Goal: Information Seeking & Learning: Learn about a topic

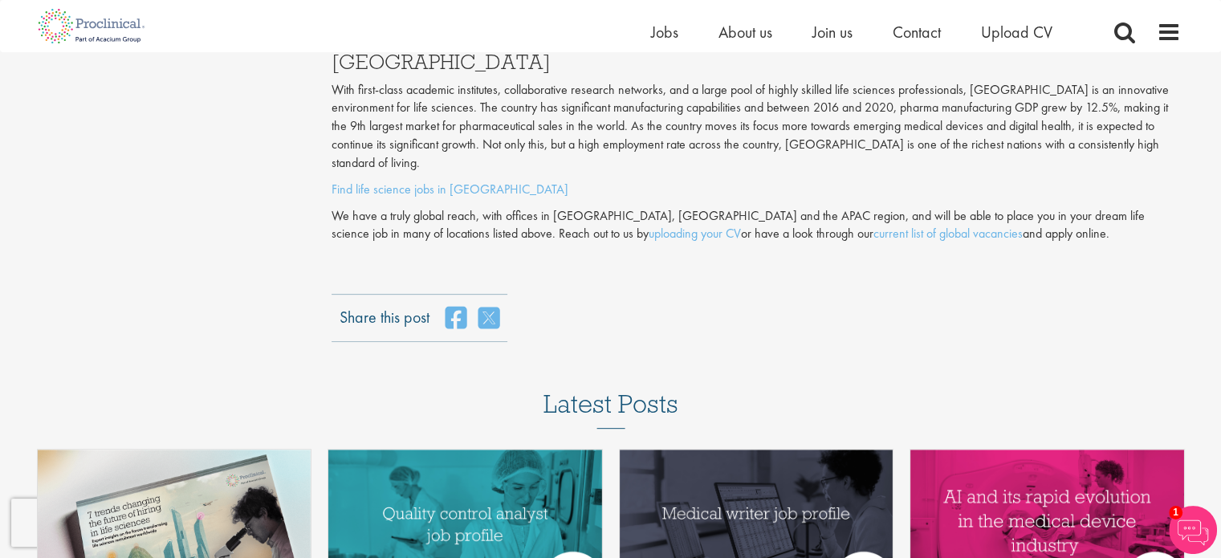
scroll to position [6703, 0]
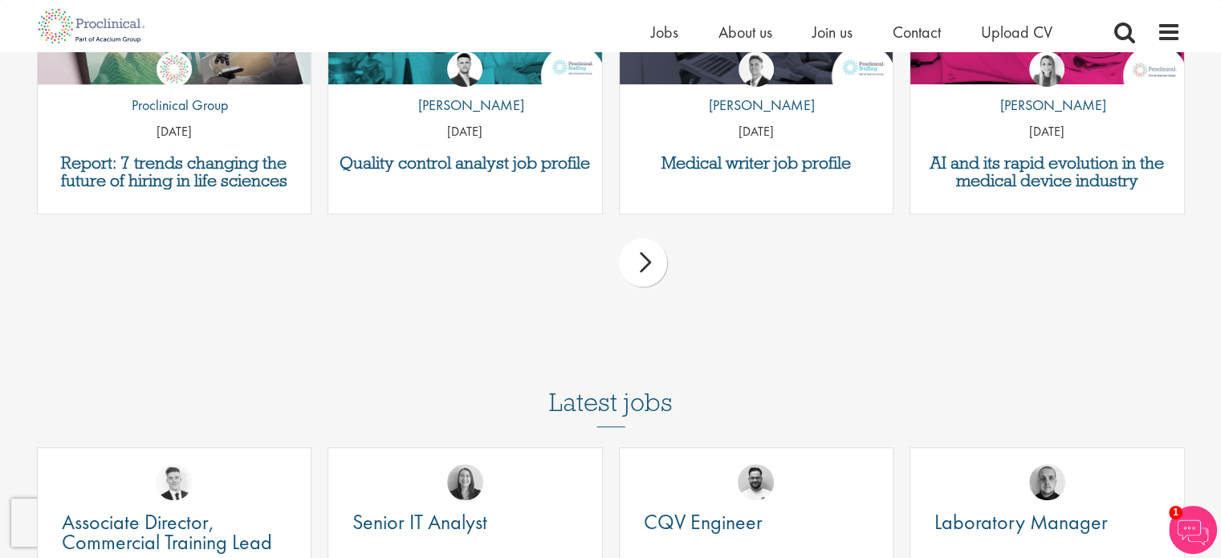
scroll to position [7251, 0]
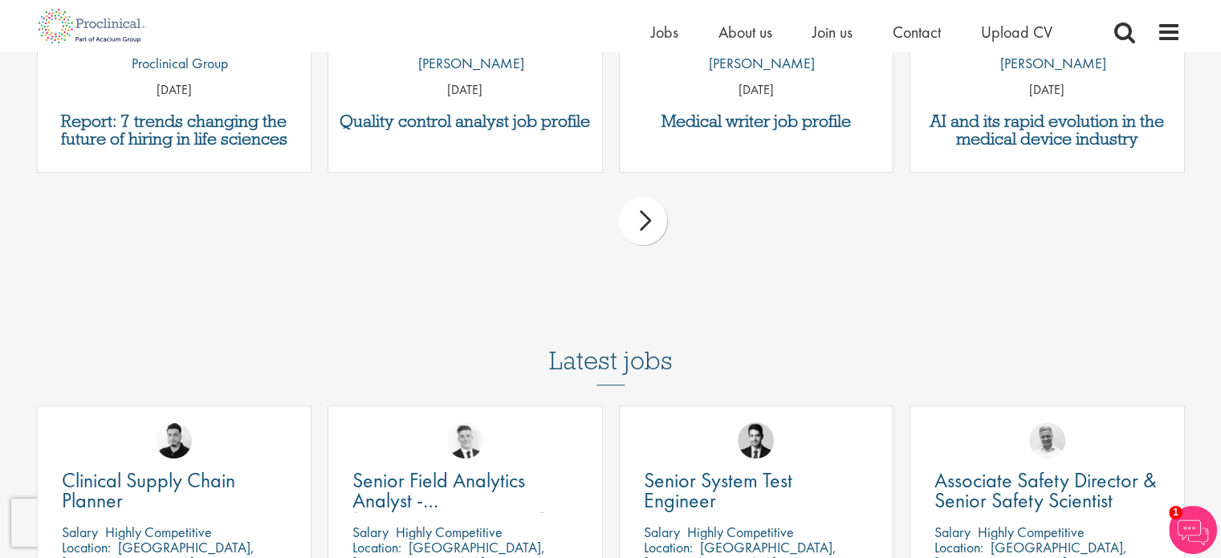
drag, startPoint x: 667, startPoint y: 475, endPoint x: 635, endPoint y: 480, distance: 32.5
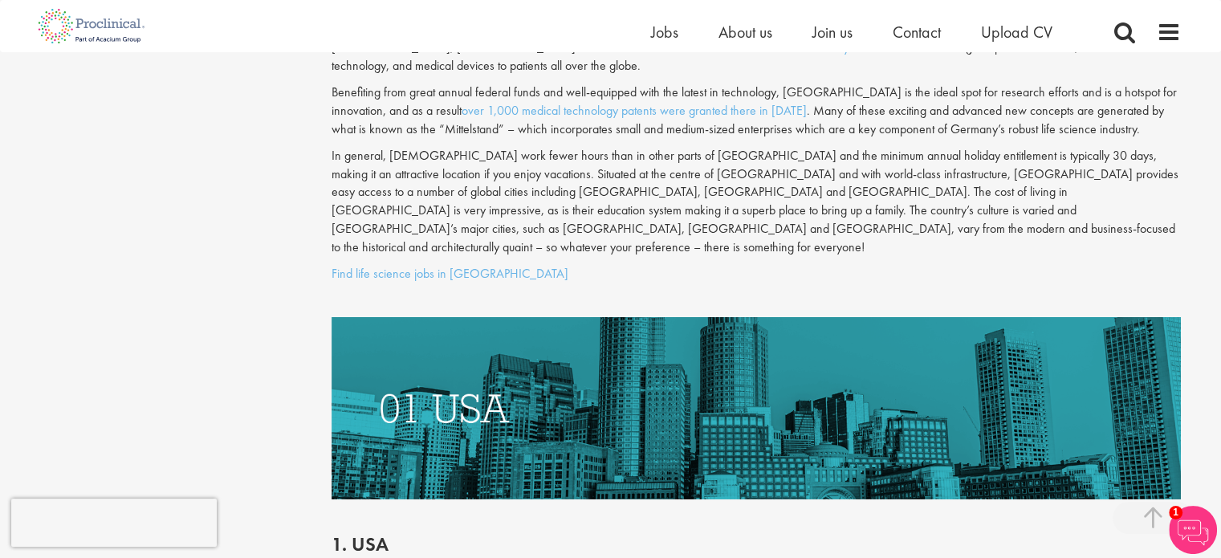
scroll to position [5185, 0]
